Goal: Task Accomplishment & Management: Check status

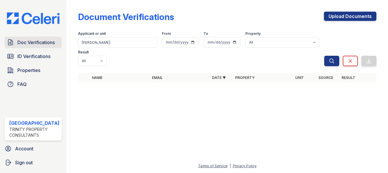
click at [35, 45] on span "Doc Verifications" at bounding box center [35, 42] width 37 height 7
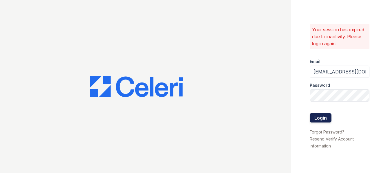
click at [319, 118] on button "Login" at bounding box center [321, 117] width 22 height 9
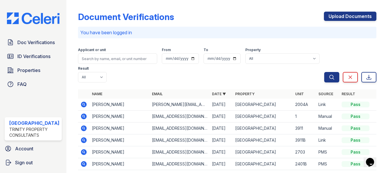
click at [91, 105] on td "cassandra casanova" at bounding box center [120, 105] width 60 height 12
click at [81, 105] on icon at bounding box center [83, 104] width 7 height 7
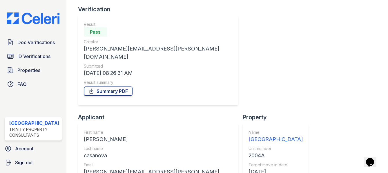
scroll to position [72, 0]
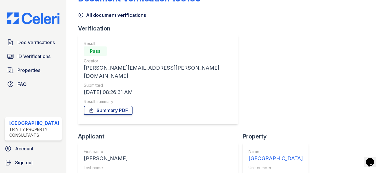
scroll to position [18, 0]
click at [30, 54] on span "ID Verifications" at bounding box center [33, 56] width 33 height 7
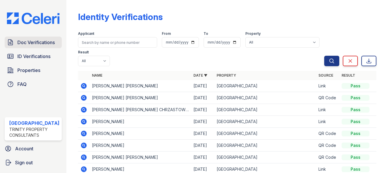
click at [41, 42] on span "Doc Verifications" at bounding box center [35, 42] width 37 height 7
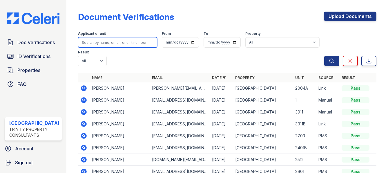
click at [133, 39] on input "search" at bounding box center [117, 42] width 79 height 10
type input "ru"
click at [324, 56] on button "Search" at bounding box center [331, 61] width 15 height 10
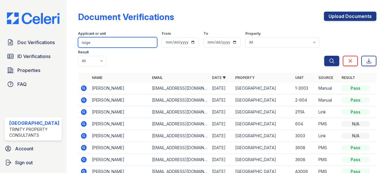
type input "ruige"
click at [324, 56] on button "Search" at bounding box center [331, 61] width 15 height 10
